Goal: Find specific page/section: Find specific page/section

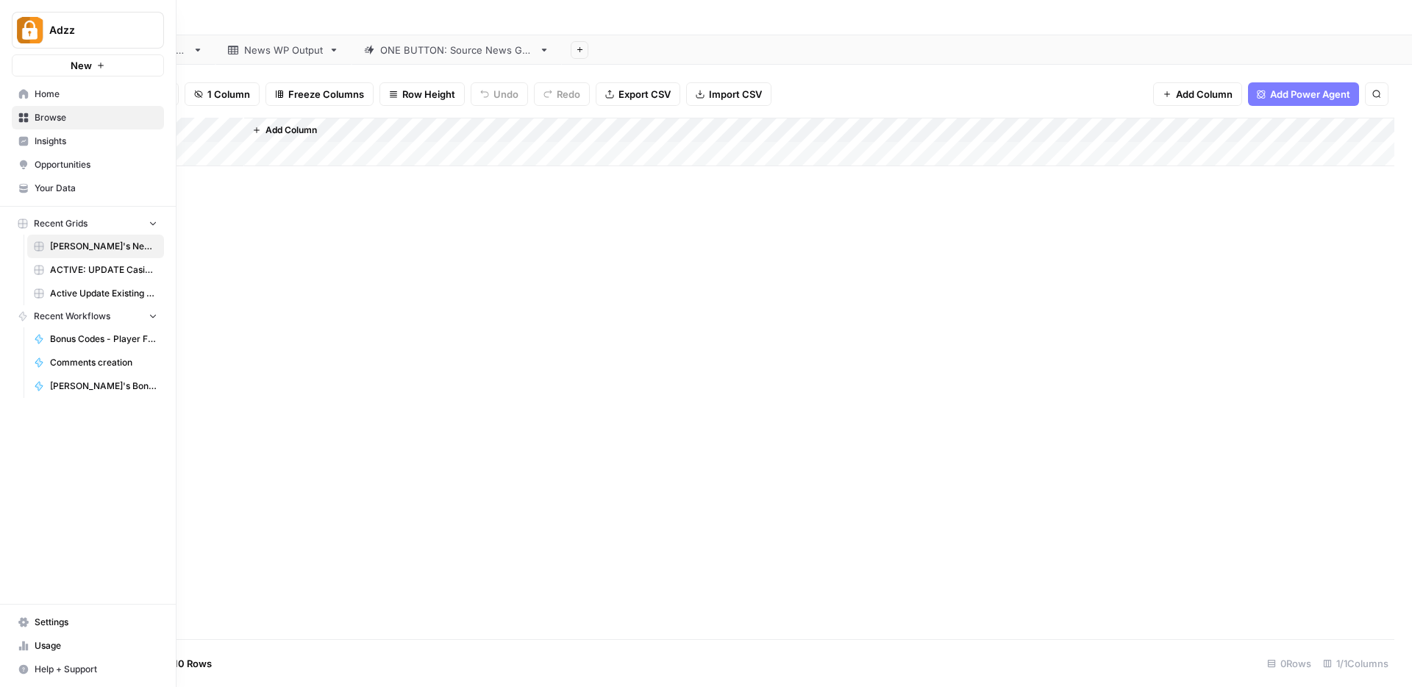
click at [40, 118] on span "Browse" at bounding box center [96, 117] width 123 height 13
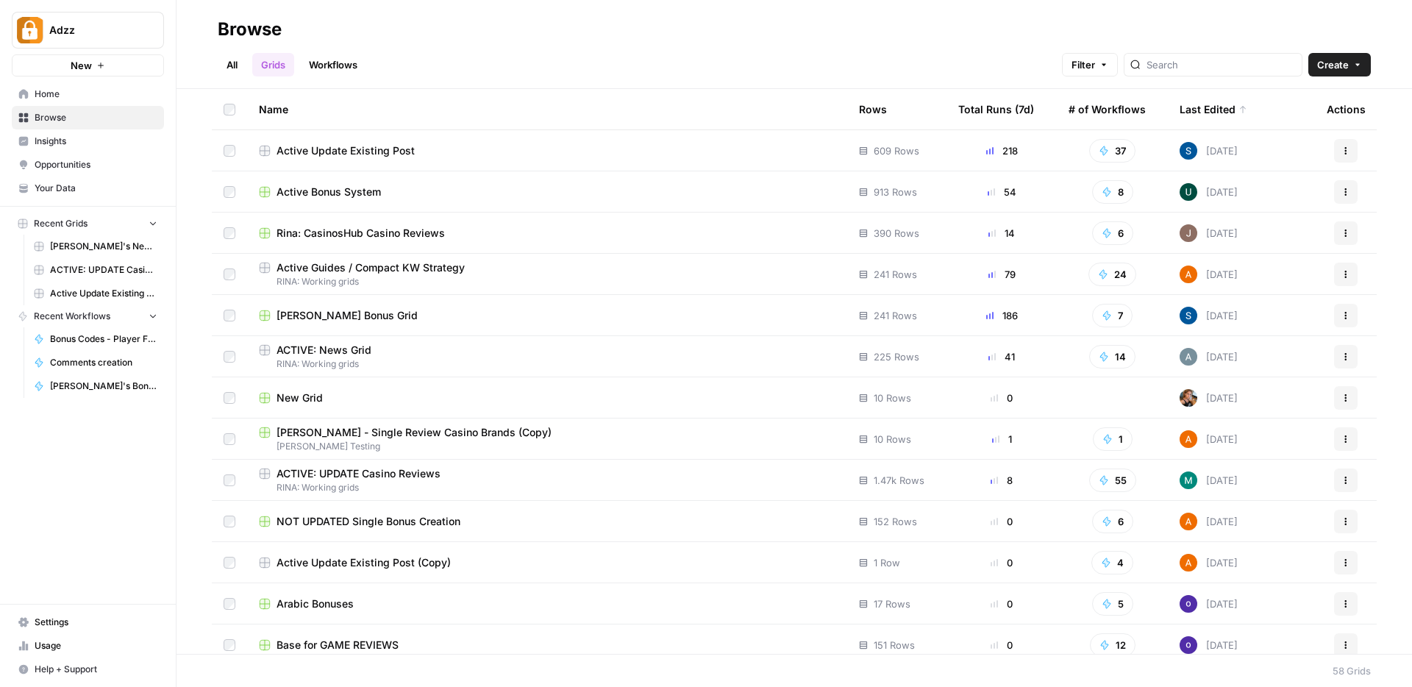
click at [342, 185] on span "Active Bonus System" at bounding box center [329, 192] width 104 height 15
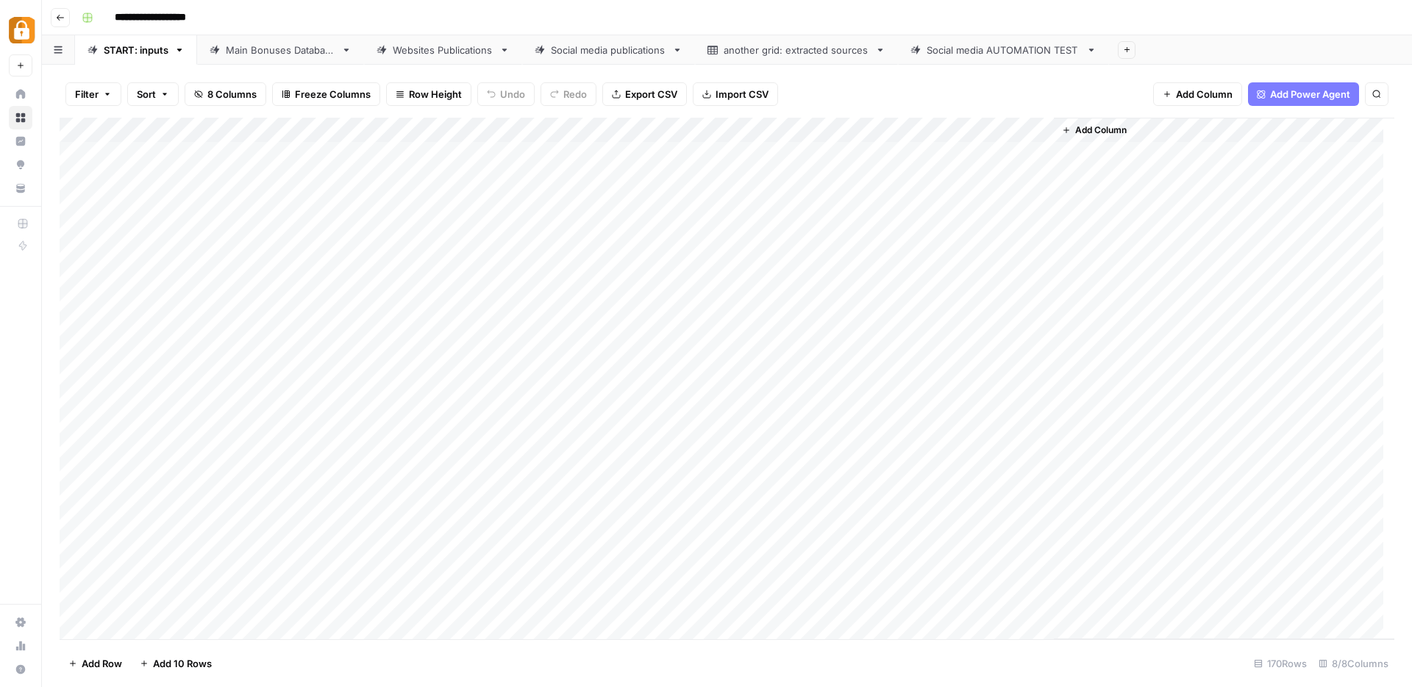
click at [271, 56] on div "Main Bonuses Database" at bounding box center [281, 50] width 110 height 15
click at [1039, 513] on div "Add Column" at bounding box center [727, 378] width 1335 height 521
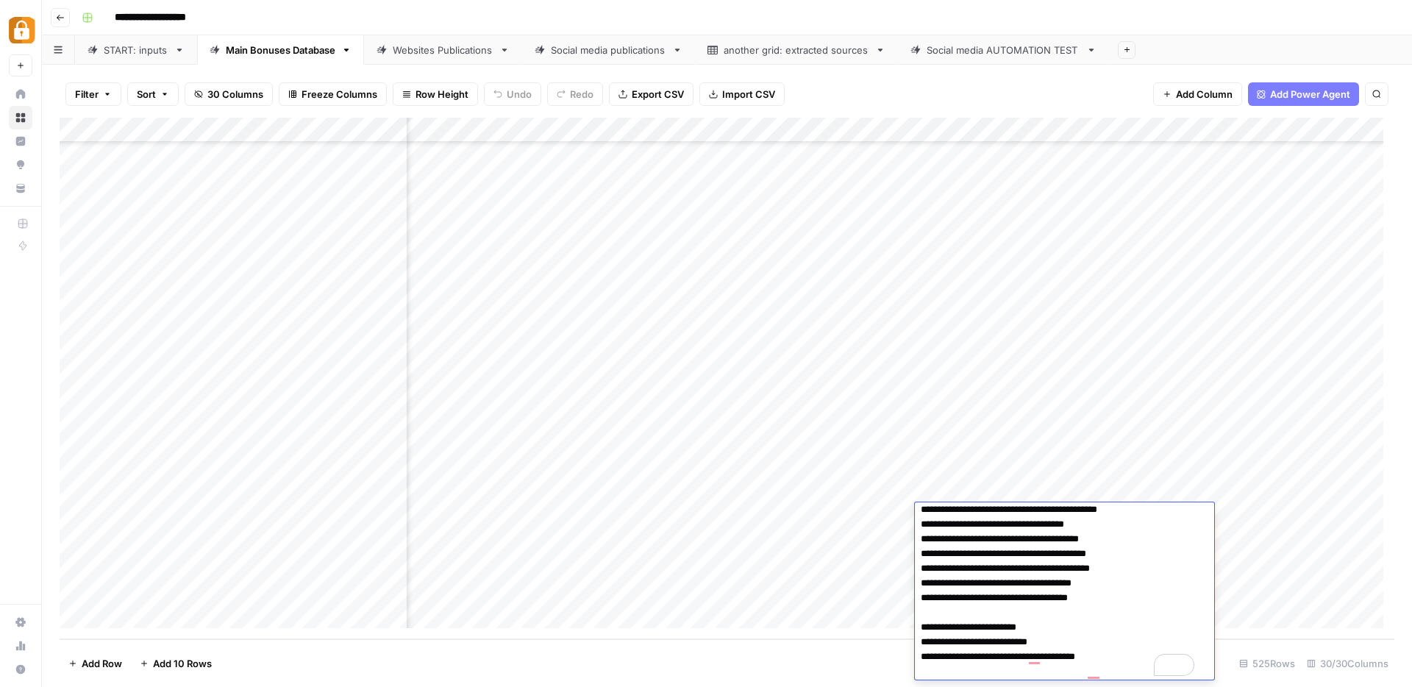
scroll to position [54, 0]
click at [440, 56] on div "Websites Publications" at bounding box center [443, 50] width 101 height 15
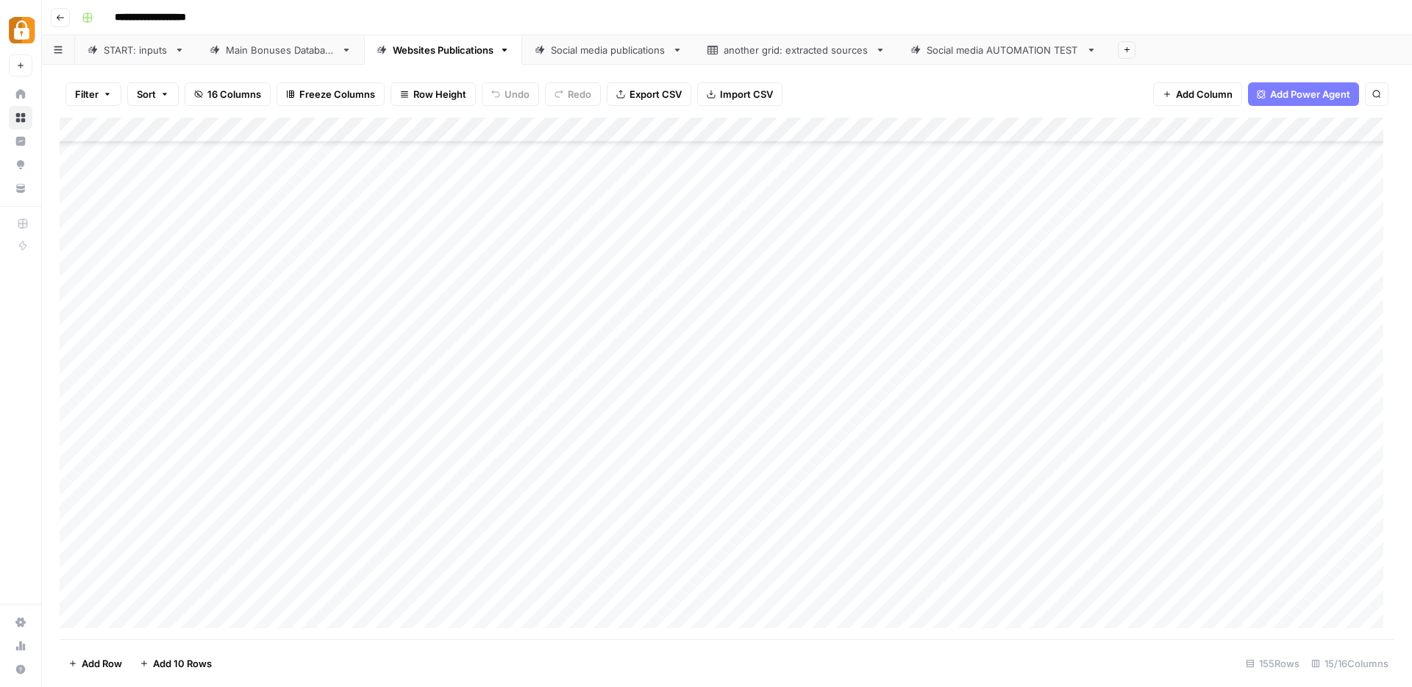
scroll to position [541, 0]
